Goal: Task Accomplishment & Management: Manage account settings

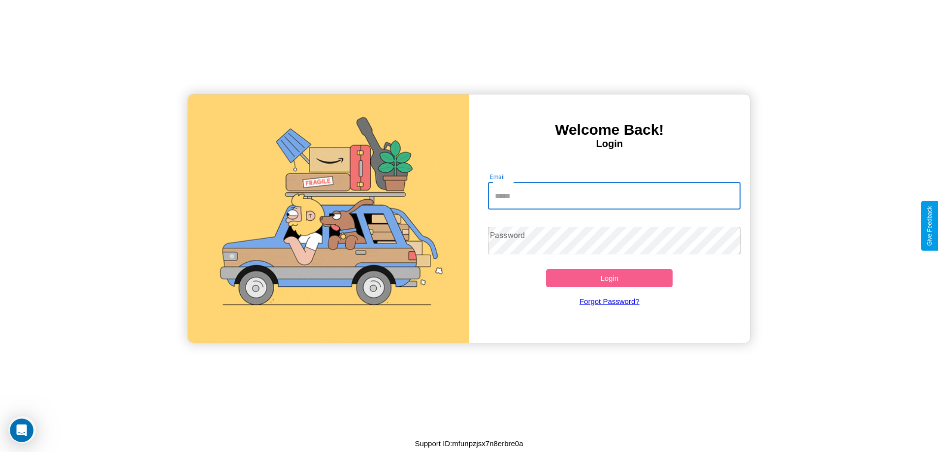
click at [614, 196] on input "Email" at bounding box center [614, 196] width 253 height 28
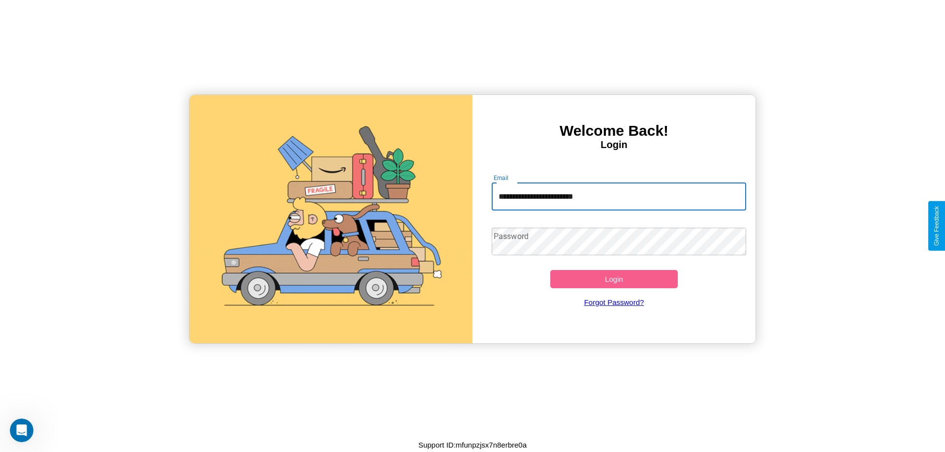
type input "**********"
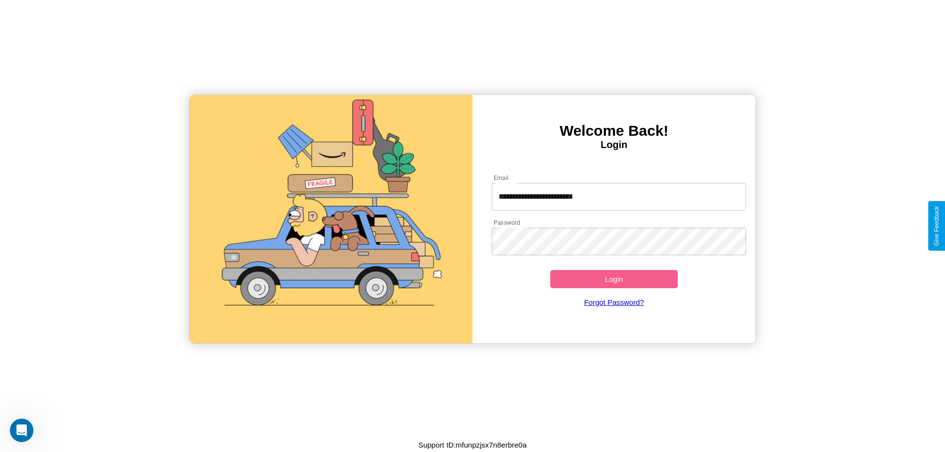
click at [614, 279] on button "Login" at bounding box center [613, 279] width 127 height 18
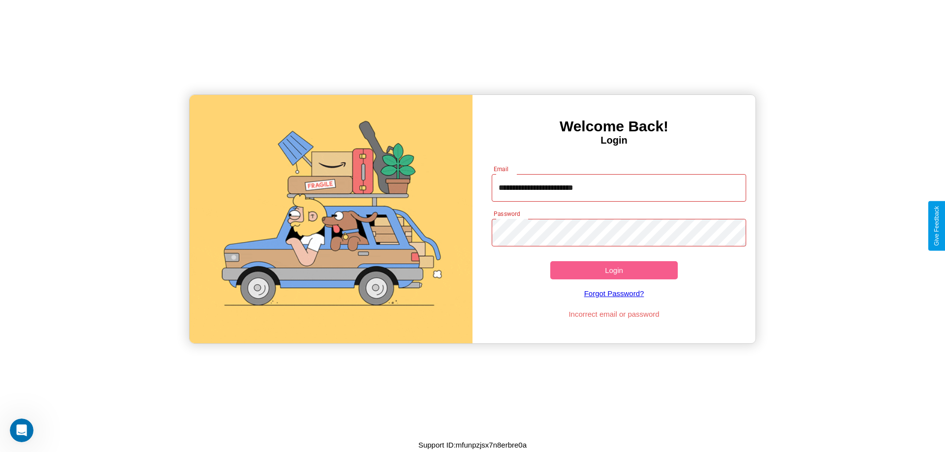
click at [614, 270] on button "Login" at bounding box center [613, 270] width 127 height 18
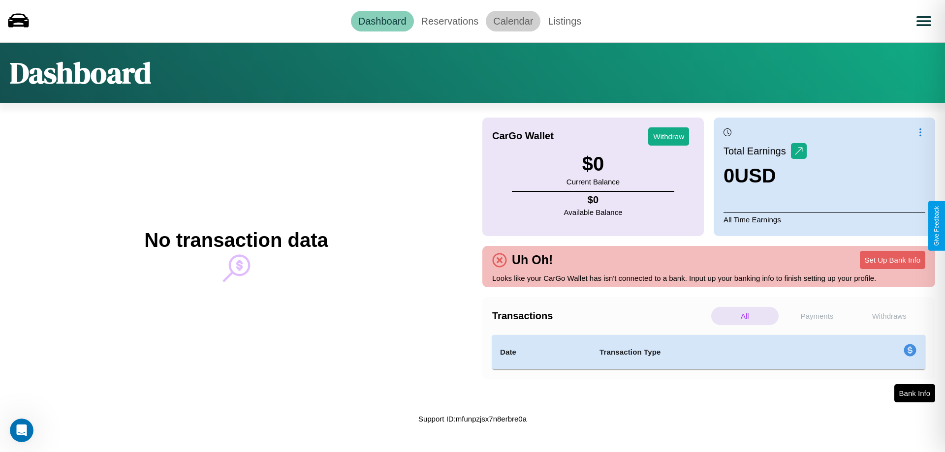
click at [513, 21] on link "Calendar" at bounding box center [513, 21] width 55 height 21
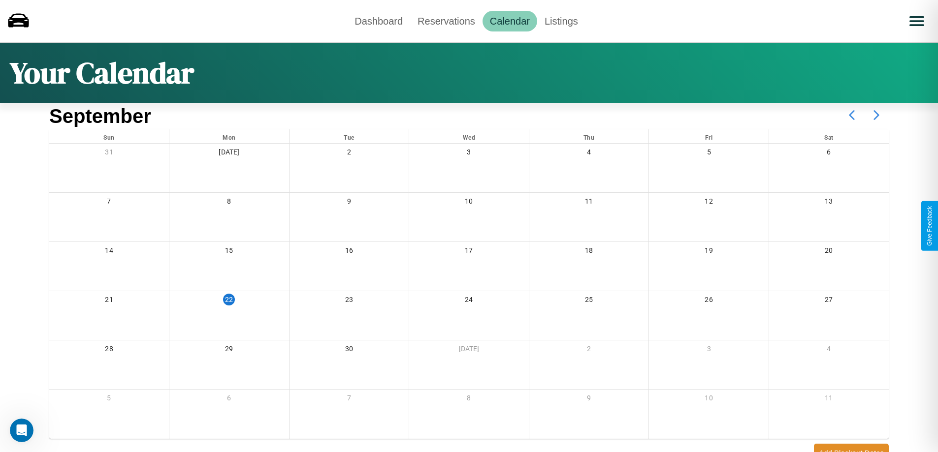
click at [876, 115] on icon at bounding box center [876, 115] width 25 height 25
click at [446, 21] on link "Reservations" at bounding box center [446, 21] width 72 height 21
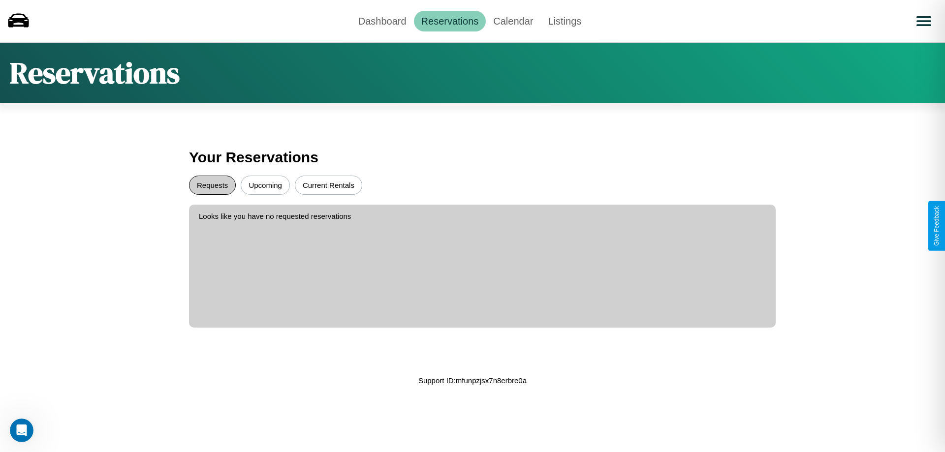
click at [212, 185] on button "Requests" at bounding box center [212, 185] width 47 height 19
click at [265, 185] on button "Upcoming" at bounding box center [265, 185] width 49 height 19
click at [382, 21] on link "Dashboard" at bounding box center [382, 21] width 63 height 21
